Goal: Information Seeking & Learning: Learn about a topic

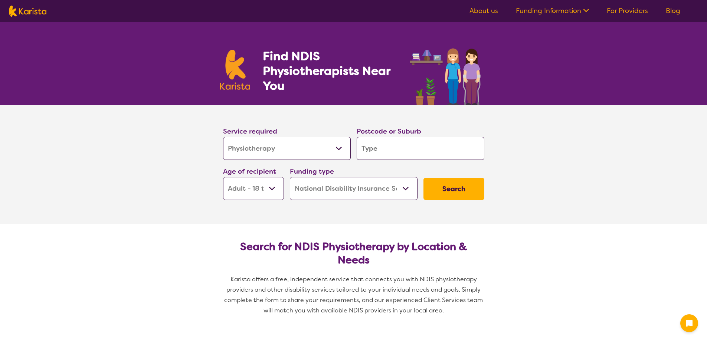
select select "Physiotherapy"
select select "AD"
select select "NDIS"
select select "Physiotherapy"
select select "AD"
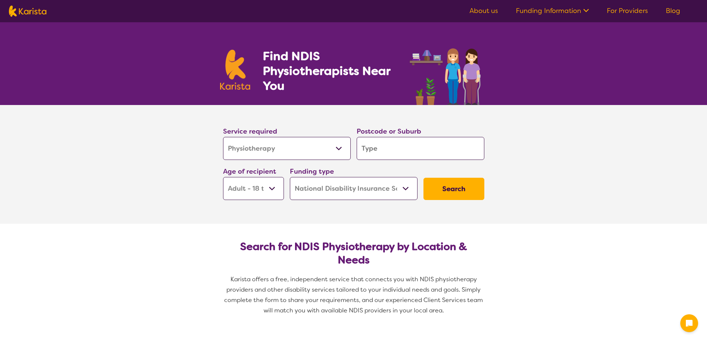
select select "NDIS"
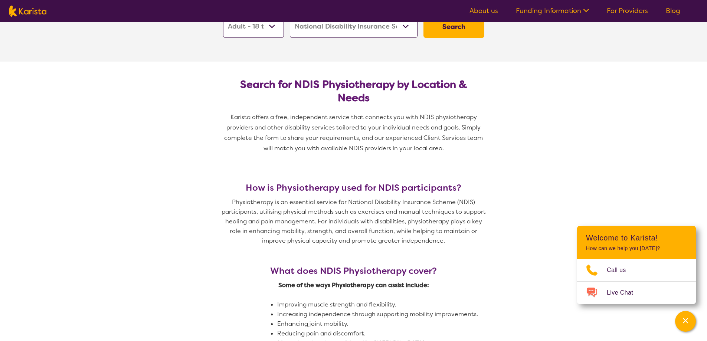
scroll to position [178, 0]
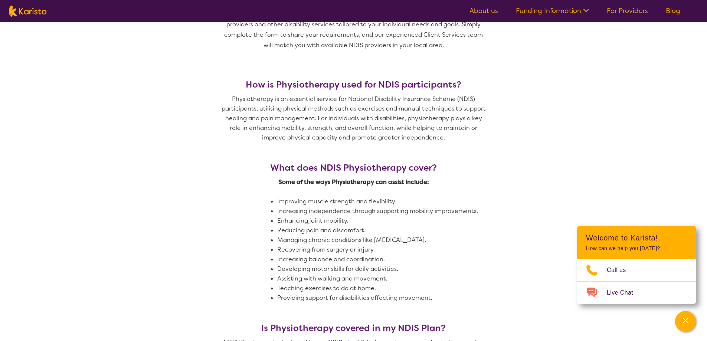
scroll to position [267, 0]
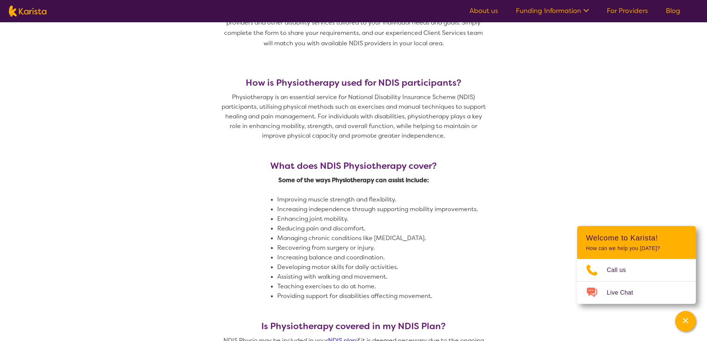
click at [570, 99] on section "How is Physiotherapy used for NDIS participants? Physiotherapy is an essential …" at bounding box center [353, 246] width 707 height 373
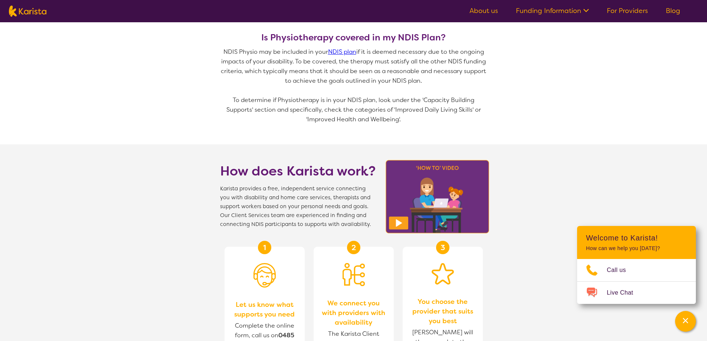
scroll to position [579, 0]
